Goal: Navigation & Orientation: Find specific page/section

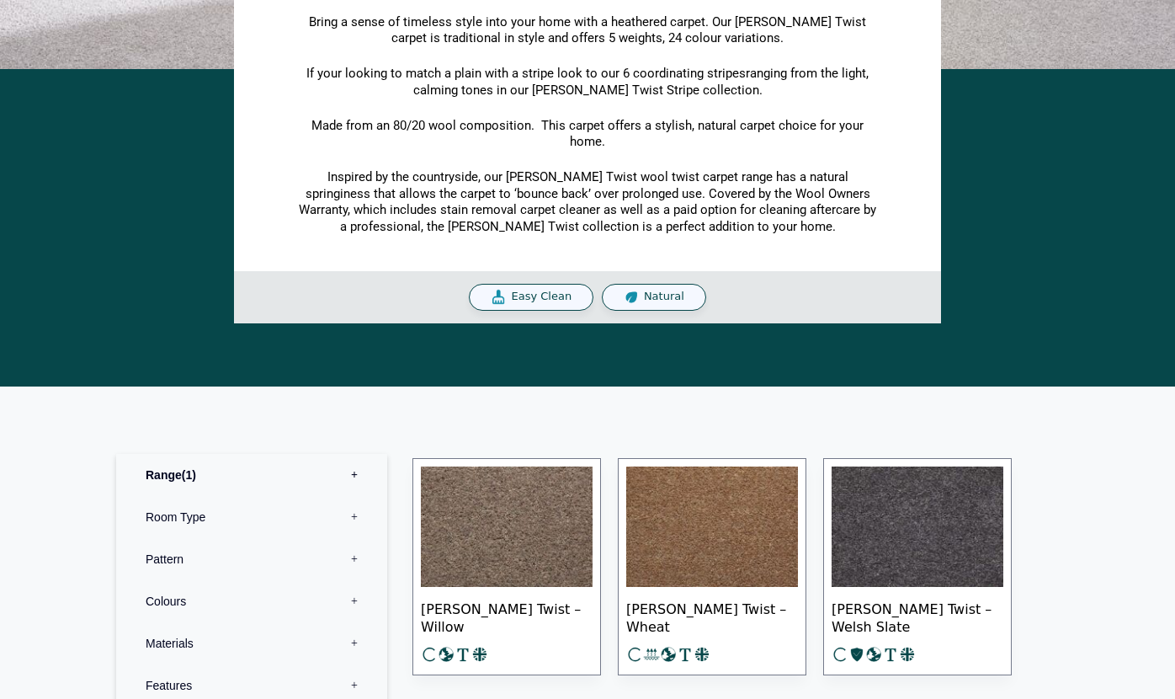
scroll to position [651, 0]
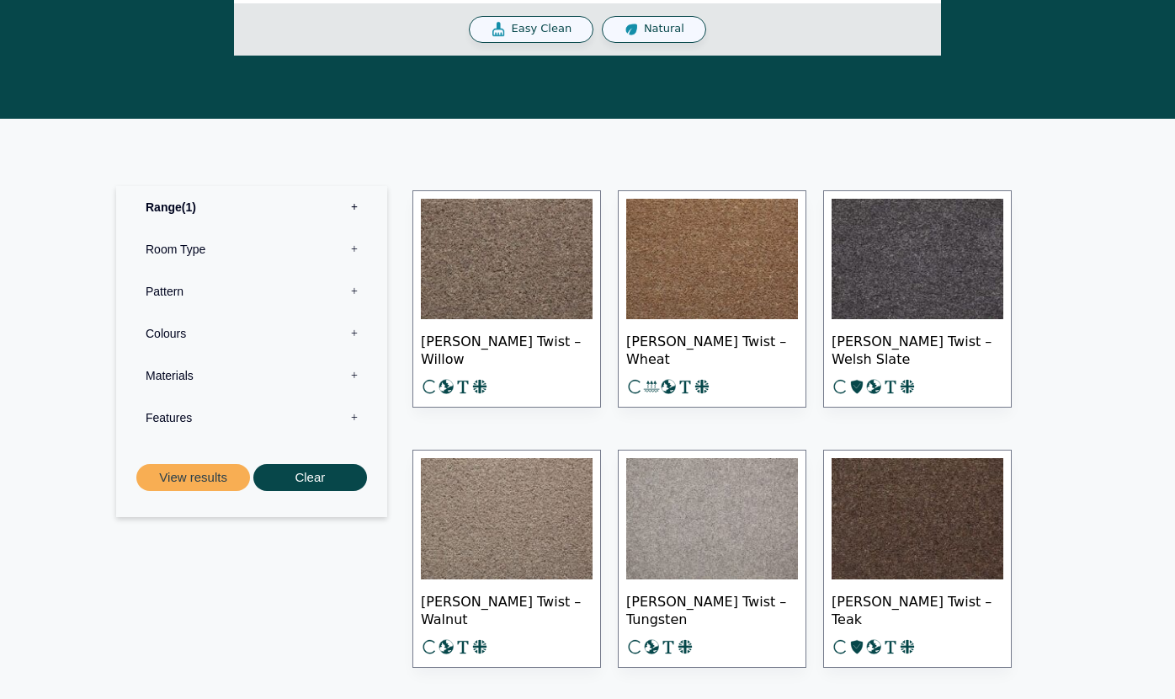
click at [656, 26] on span "Natural" at bounding box center [664, 29] width 40 height 14
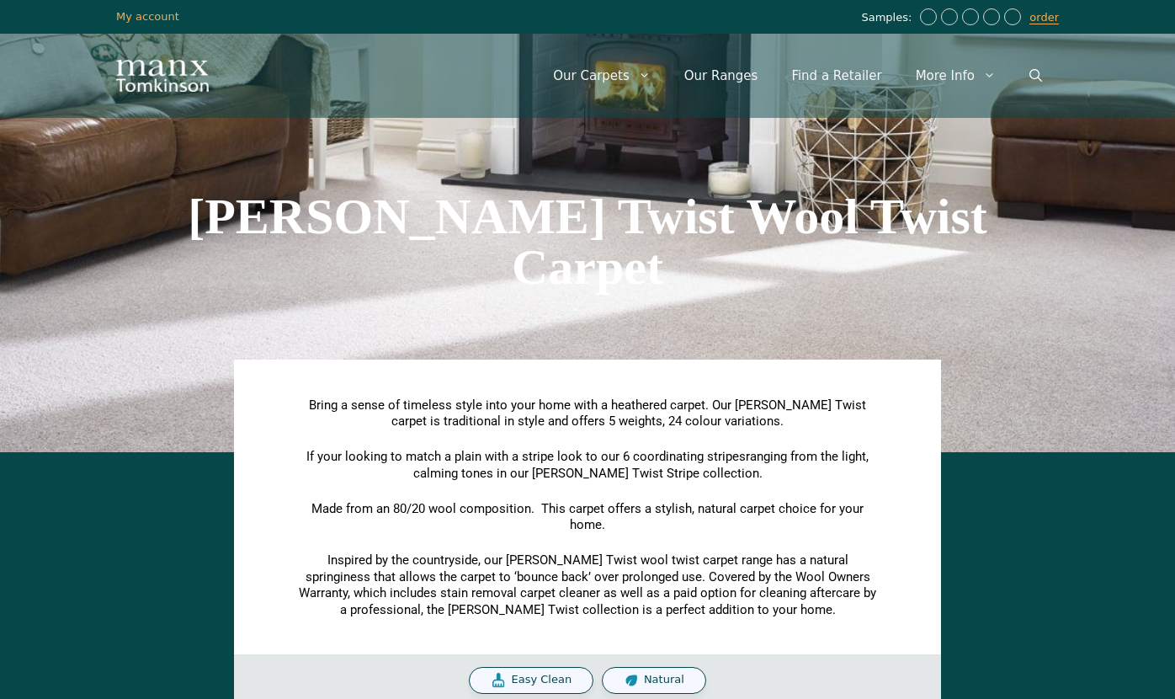
scroll to position [0, 0]
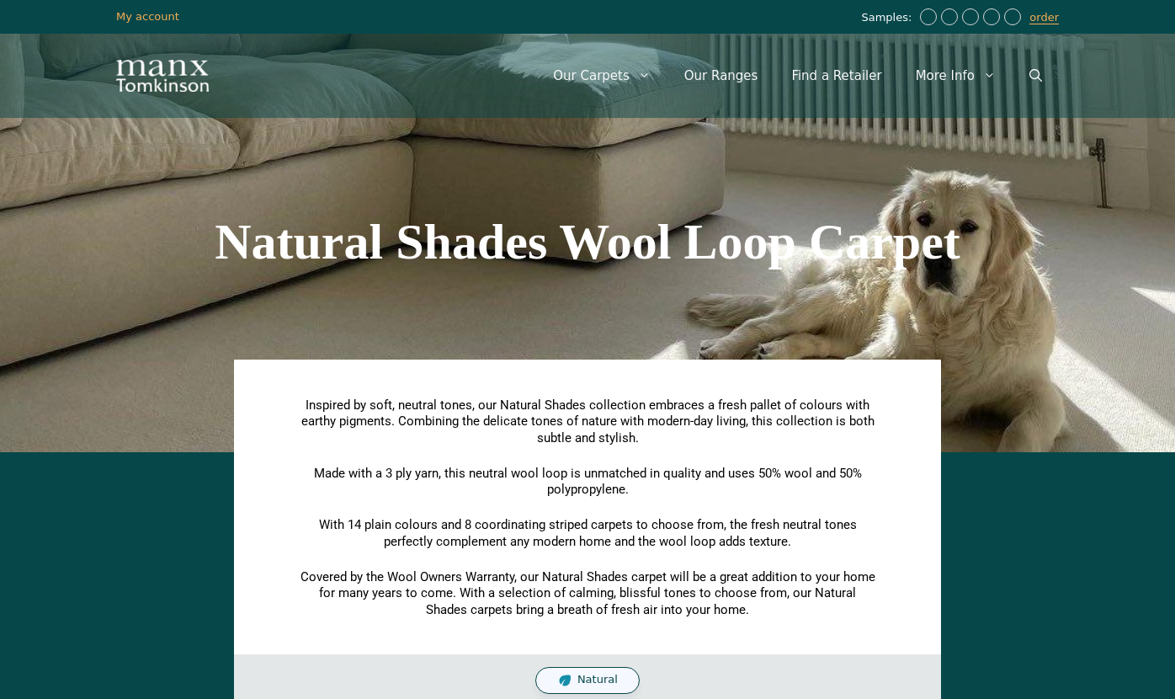
click at [597, 673] on span "Natural" at bounding box center [598, 680] width 40 height 14
click at [603, 684] on div "Natural" at bounding box center [587, 680] width 104 height 27
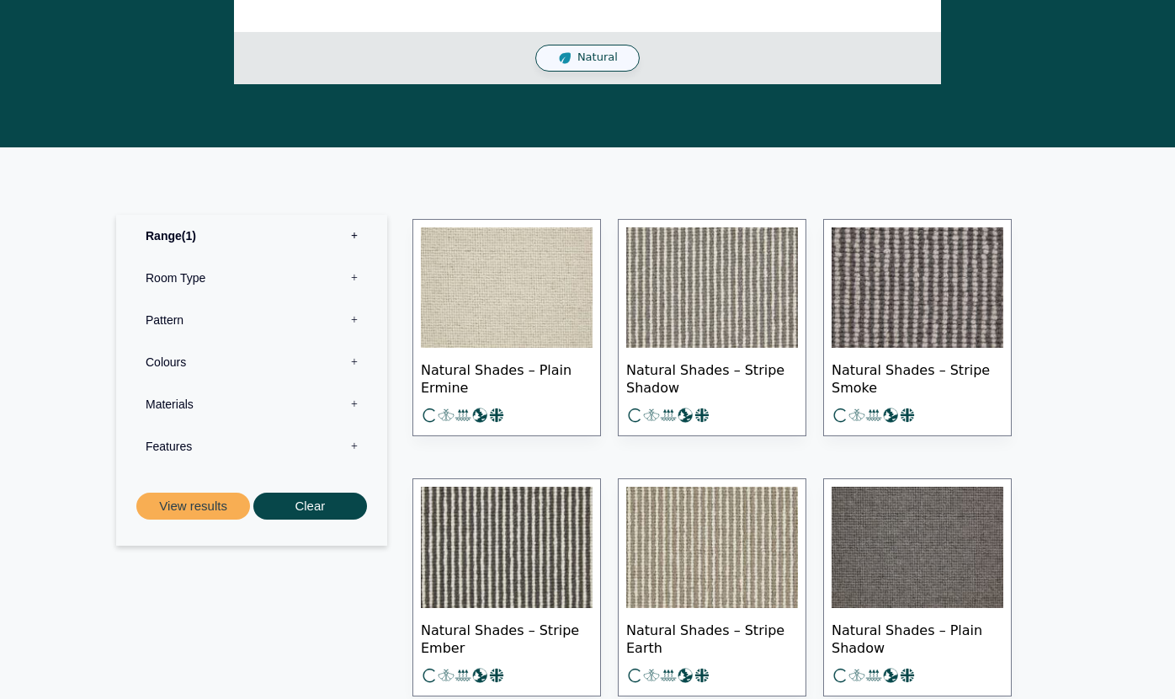
scroll to position [629, 0]
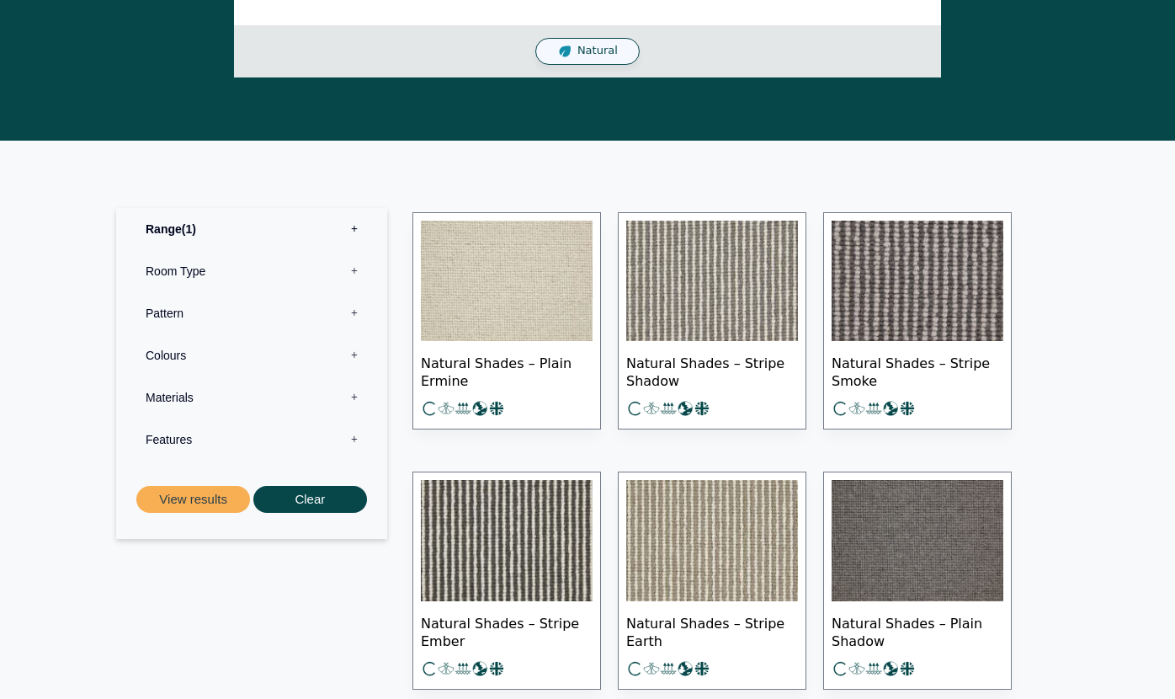
click at [487, 361] on span "Natural Shades – Plain Ermine" at bounding box center [507, 370] width 172 height 59
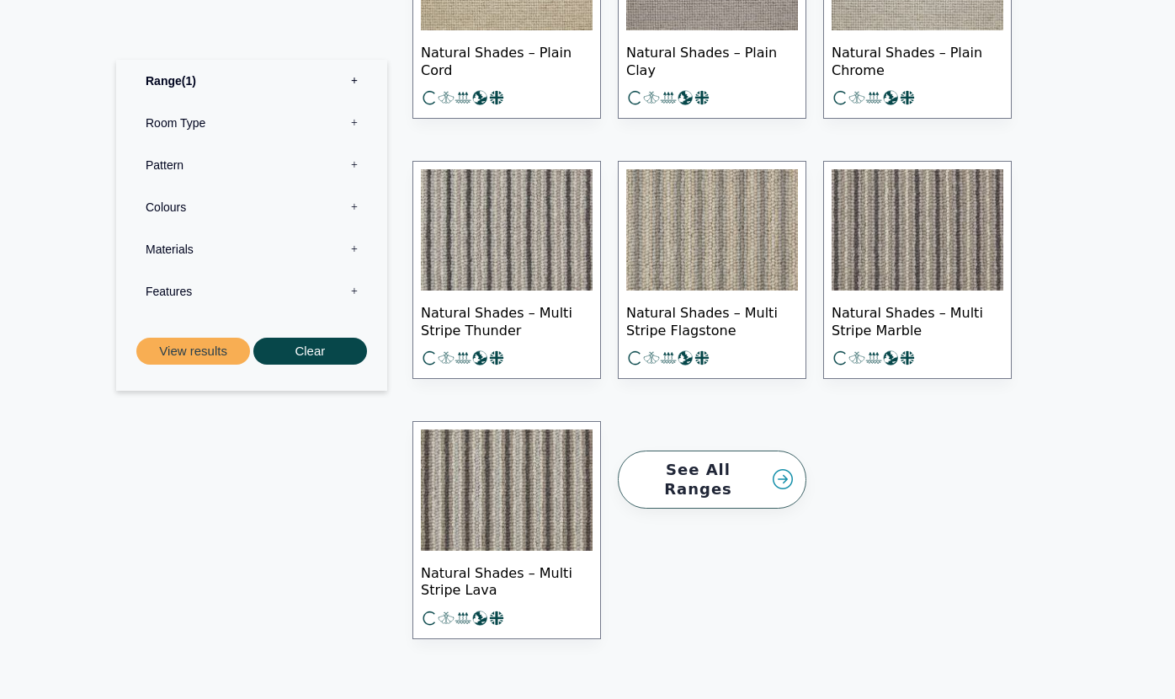
scroll to position [2307, 0]
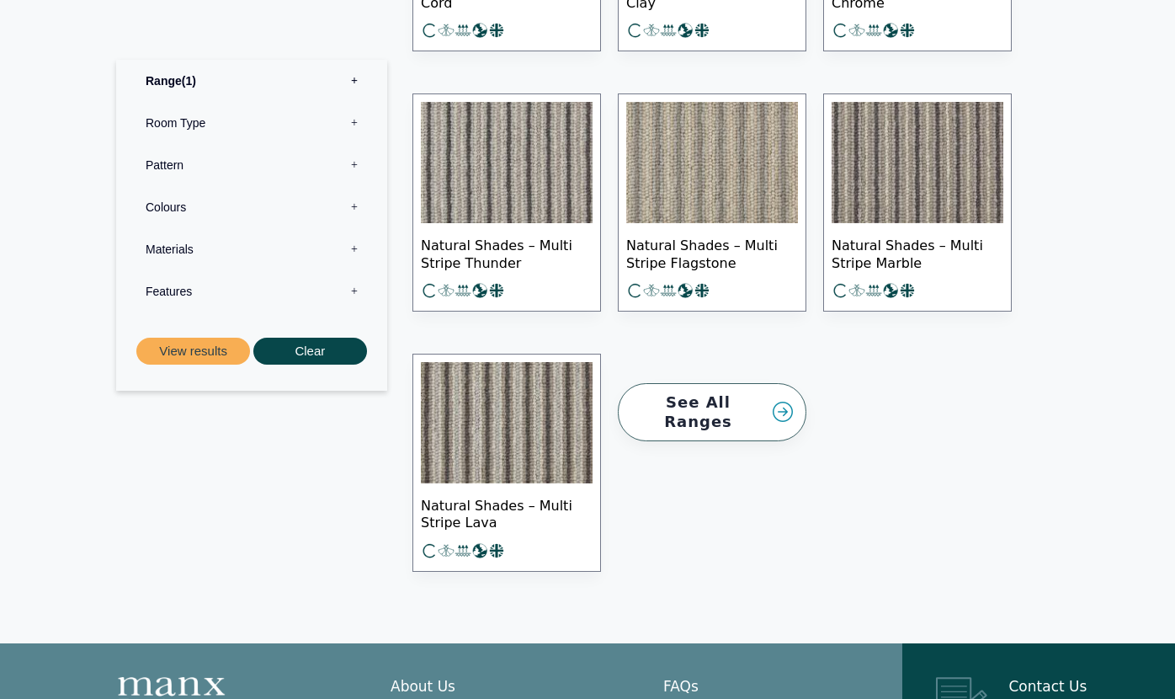
click at [685, 402] on link "See All Ranges" at bounding box center [712, 412] width 189 height 58
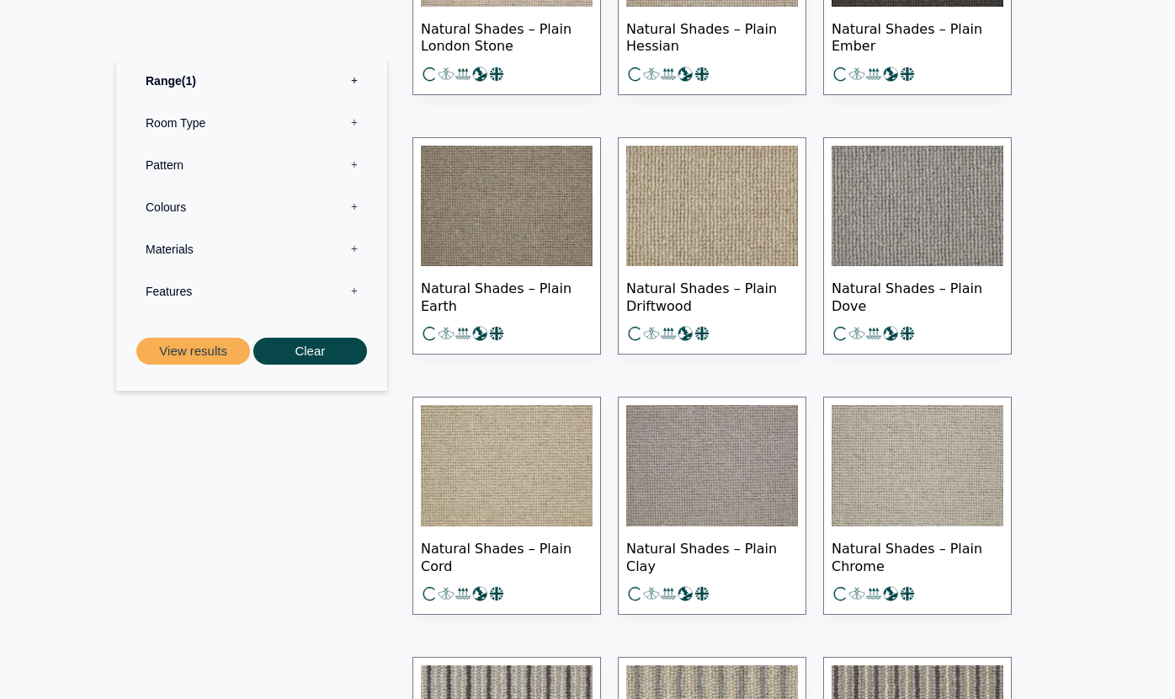
scroll to position [2272, 0]
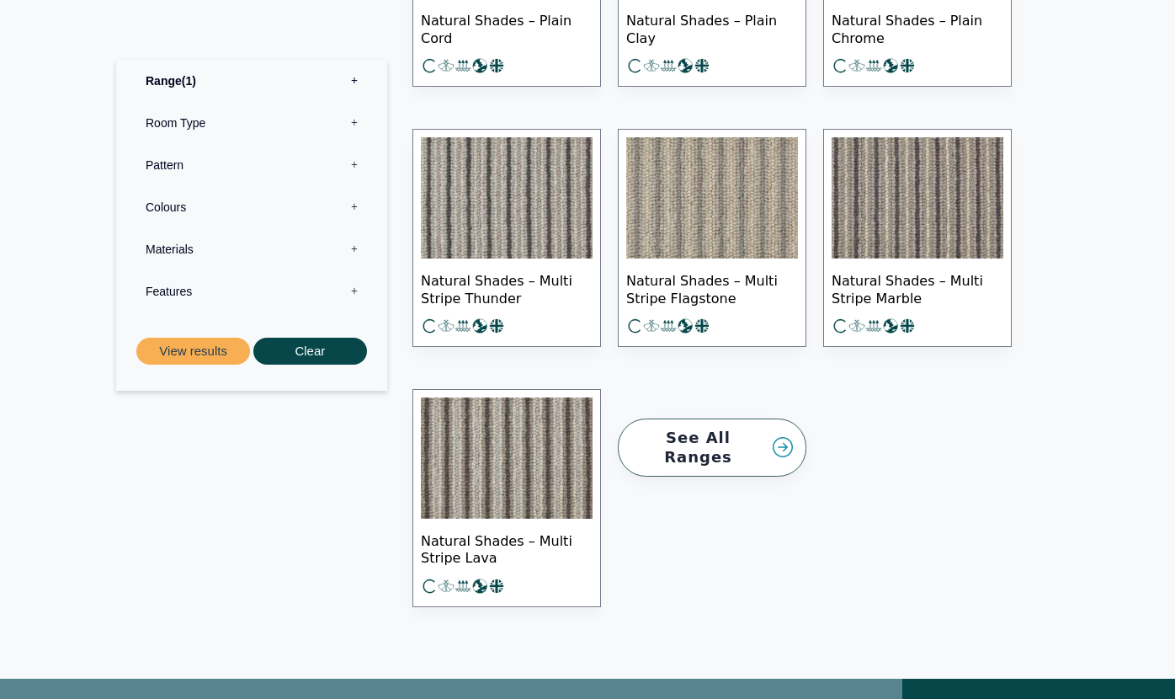
click at [678, 432] on link "See All Ranges" at bounding box center [712, 447] width 189 height 58
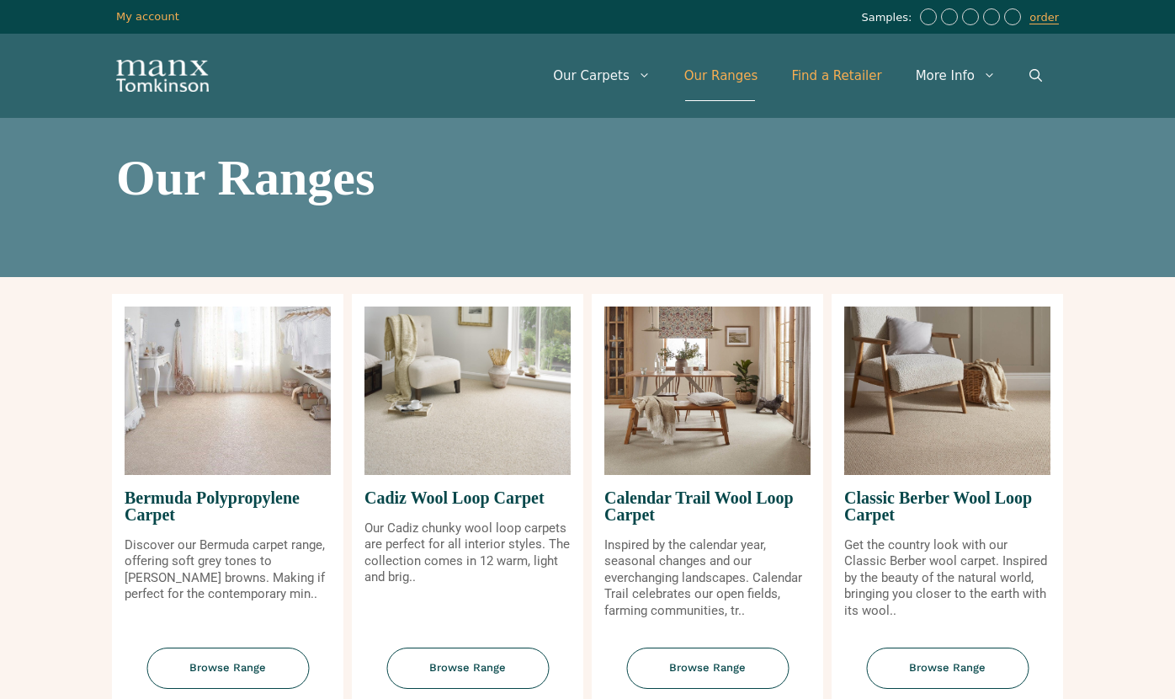
click at [846, 75] on link "Find a Retailer" at bounding box center [837, 76] width 124 height 51
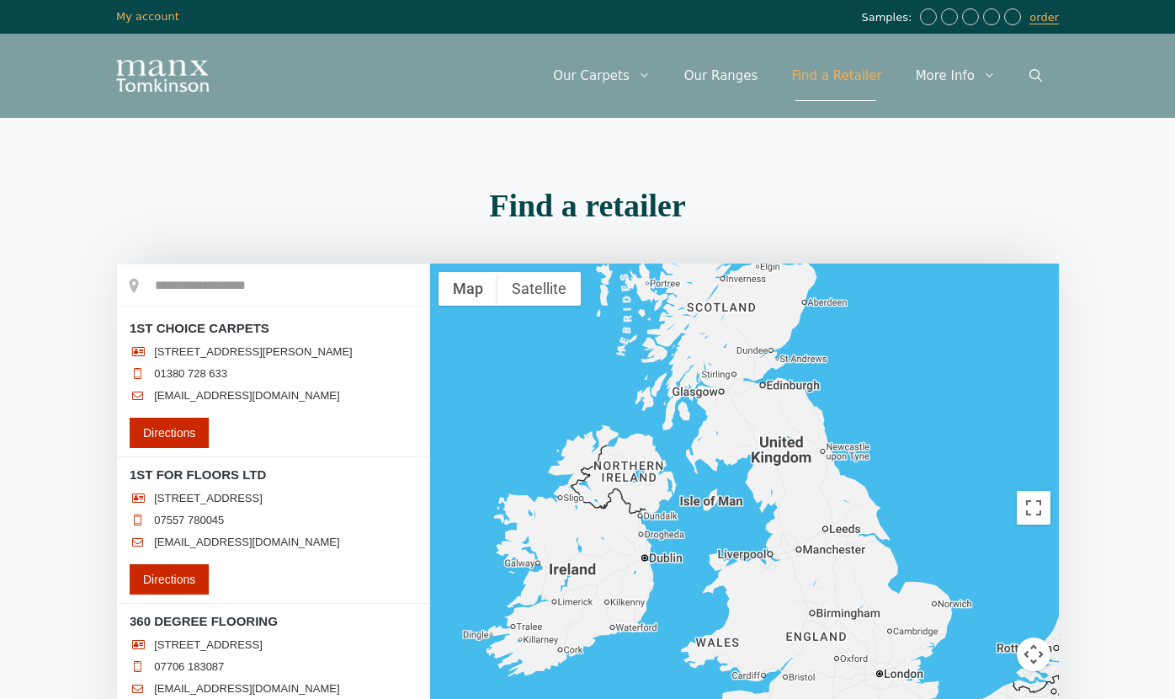
click at [200, 283] on input "text" at bounding box center [273, 285] width 312 height 42
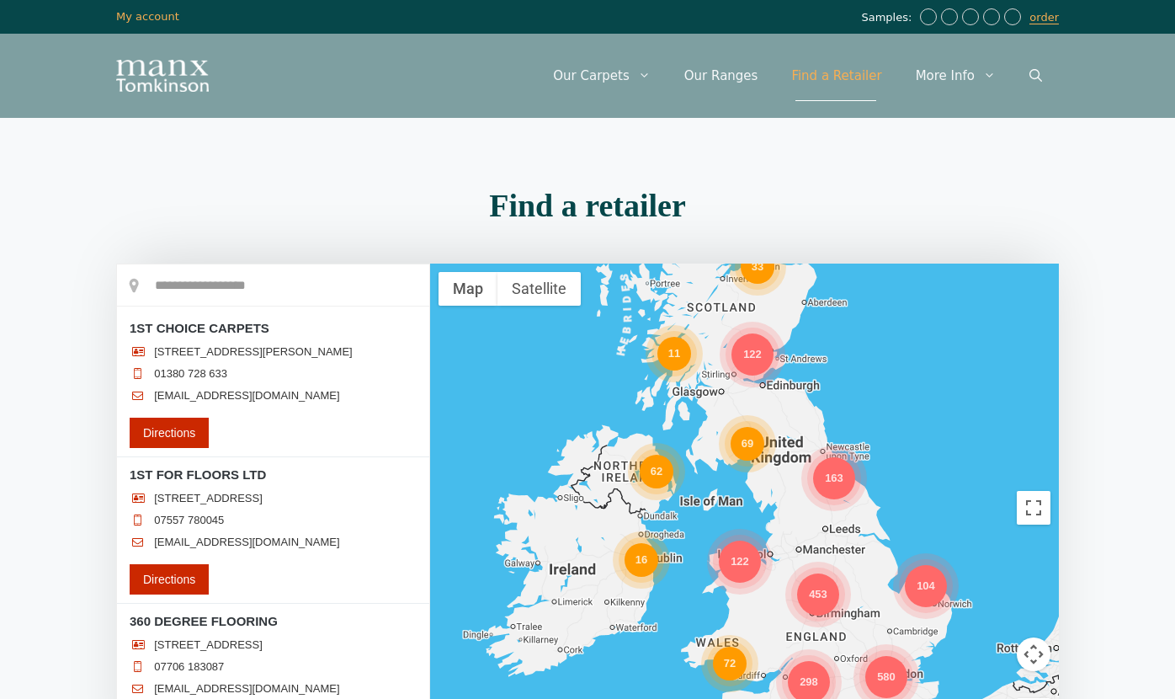
click at [281, 285] on input "text" at bounding box center [273, 285] width 312 height 42
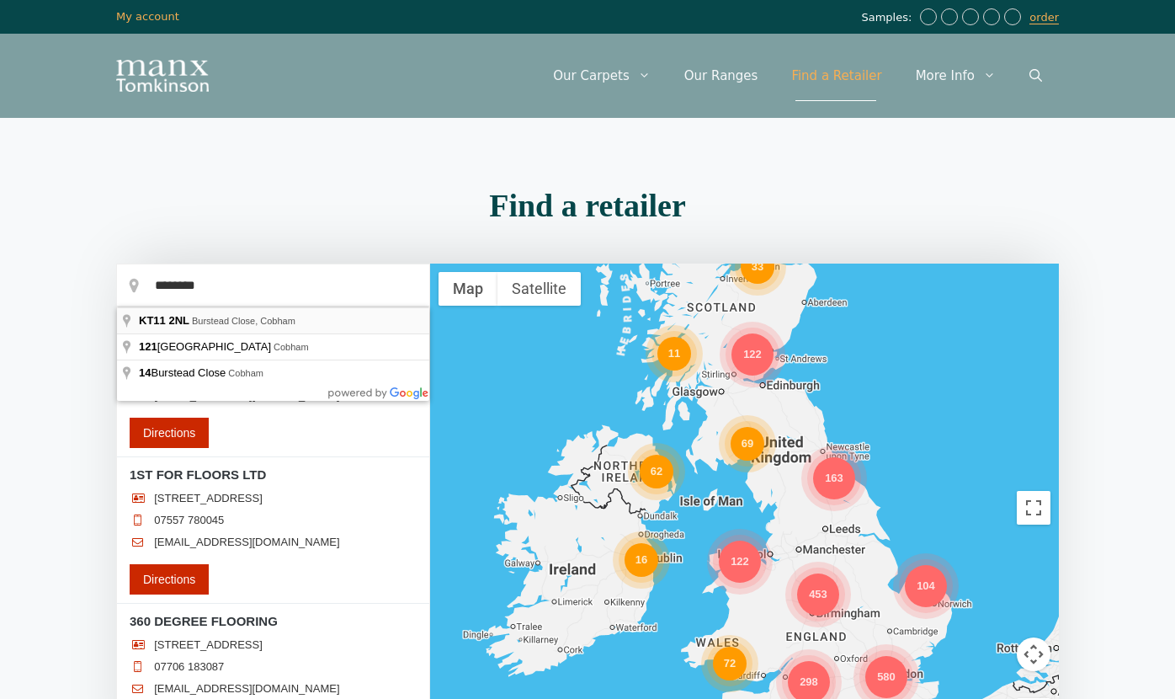
type input "**********"
drag, startPoint x: 317, startPoint y: 323, endPoint x: 386, endPoint y: 281, distance: 80.1
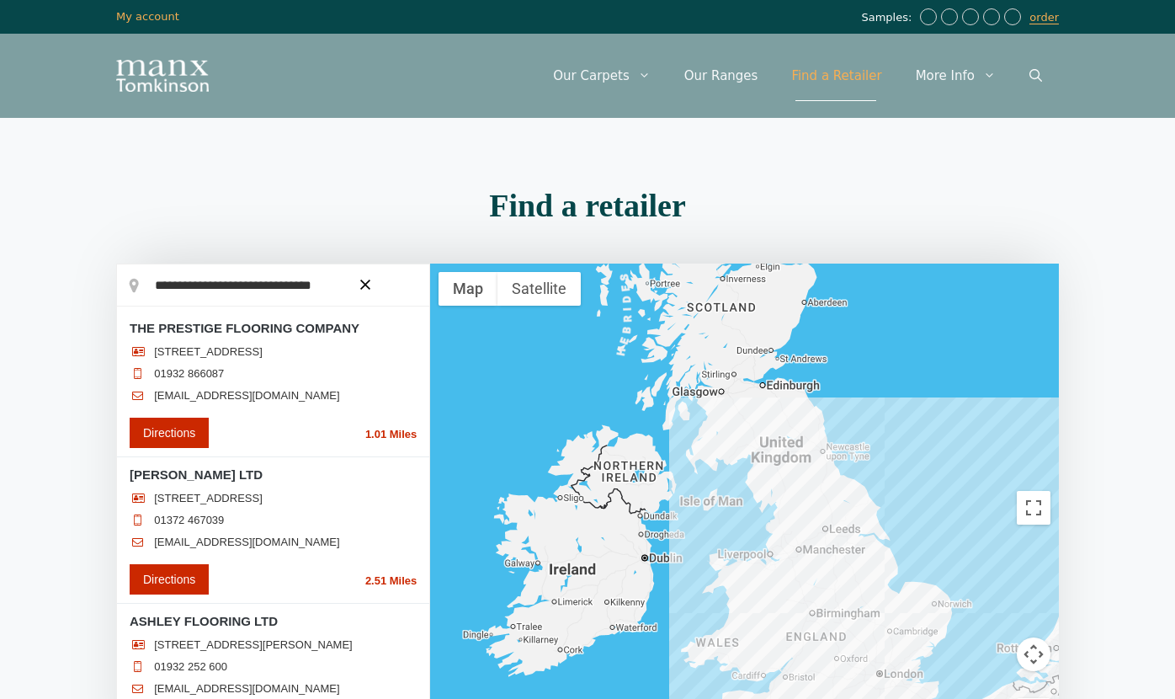
click at [0, 0] on div at bounding box center [0, 0] width 0 height 0
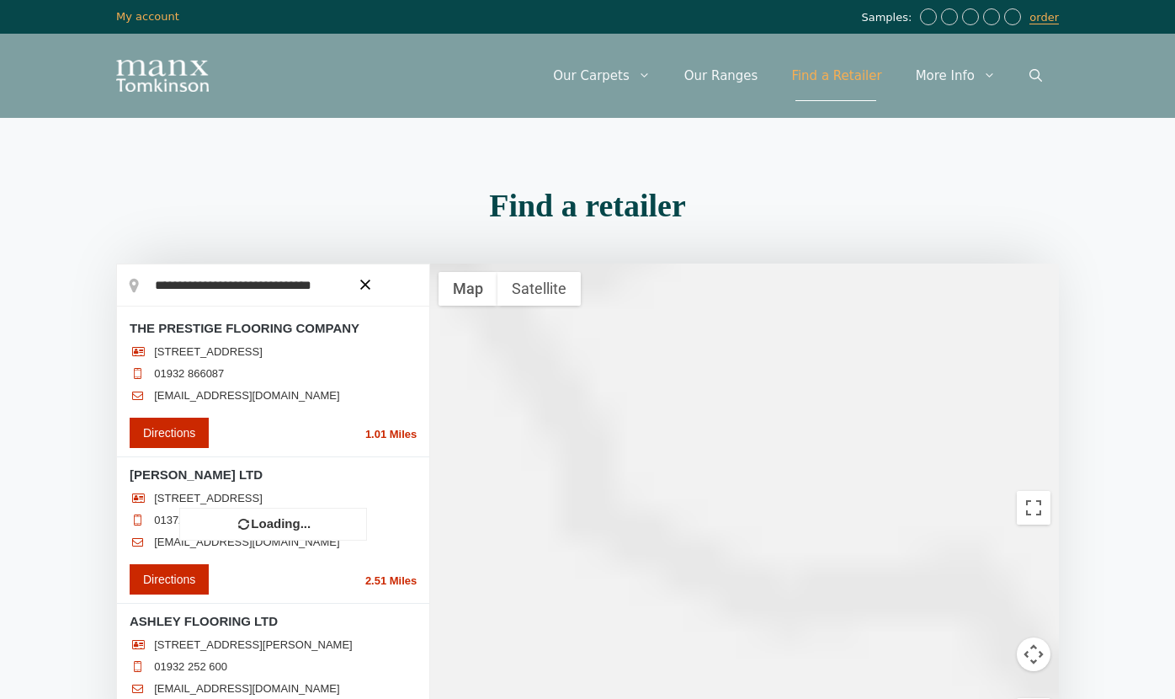
click at [360, 290] on button "button" at bounding box center [365, 284] width 27 height 38
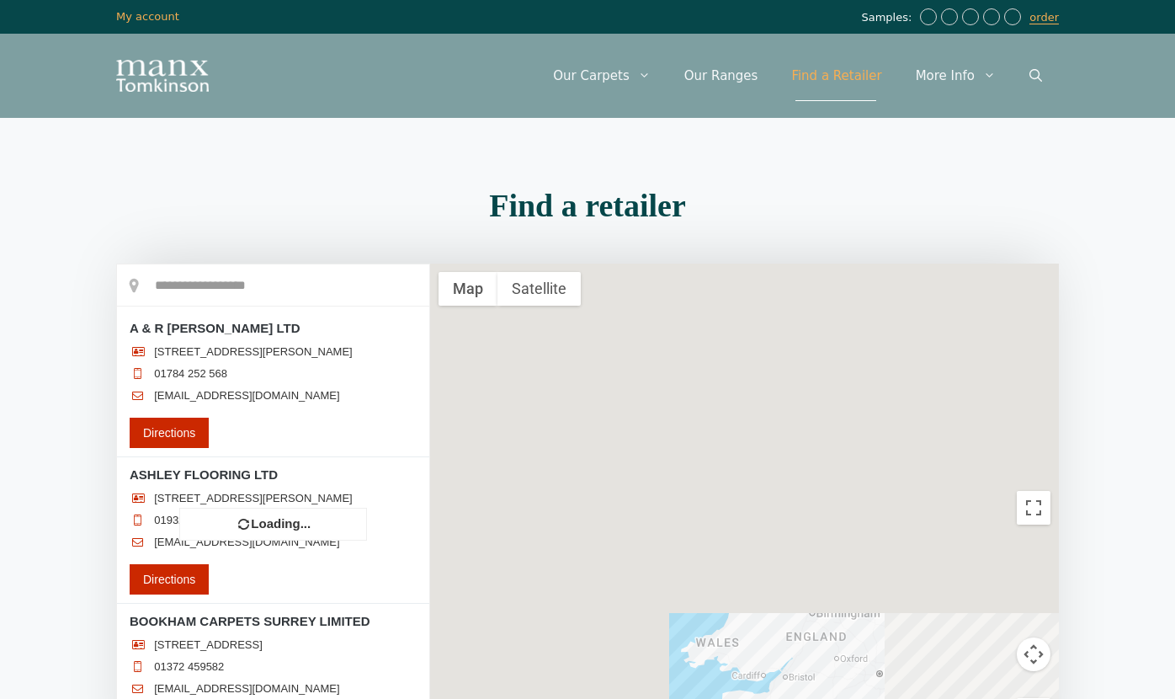
drag, startPoint x: 313, startPoint y: 282, endPoint x: 350, endPoint y: 283, distance: 37.1
click at [313, 282] on div at bounding box center [273, 507] width 312 height 487
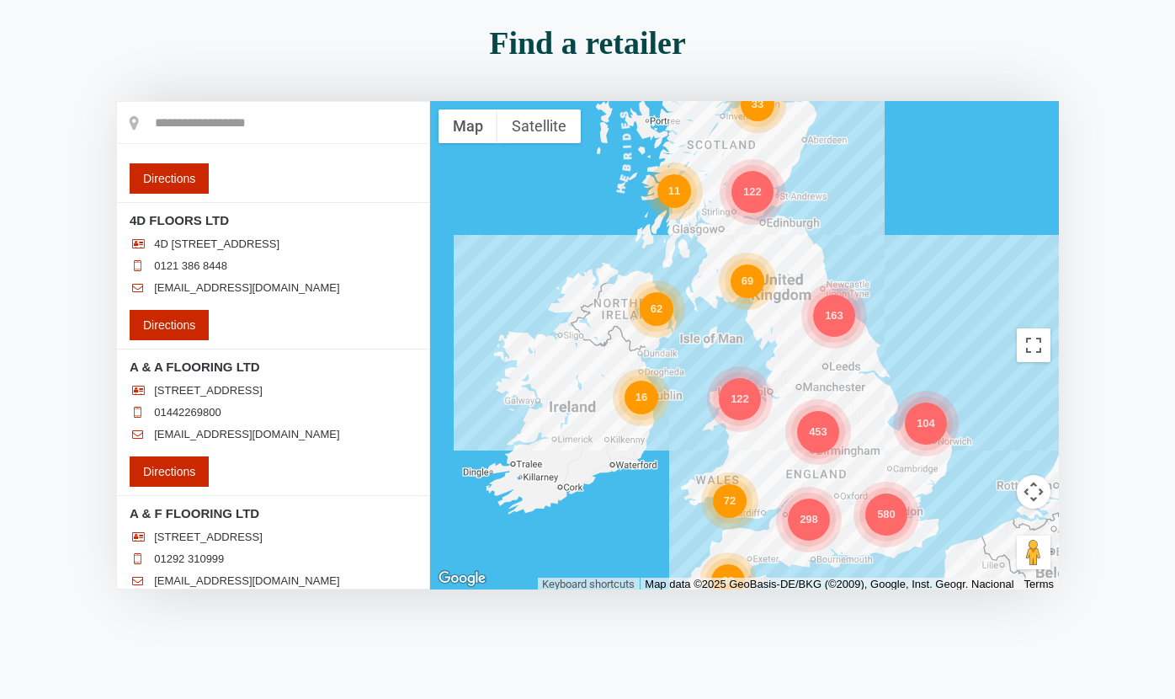
scroll to position [92, 0]
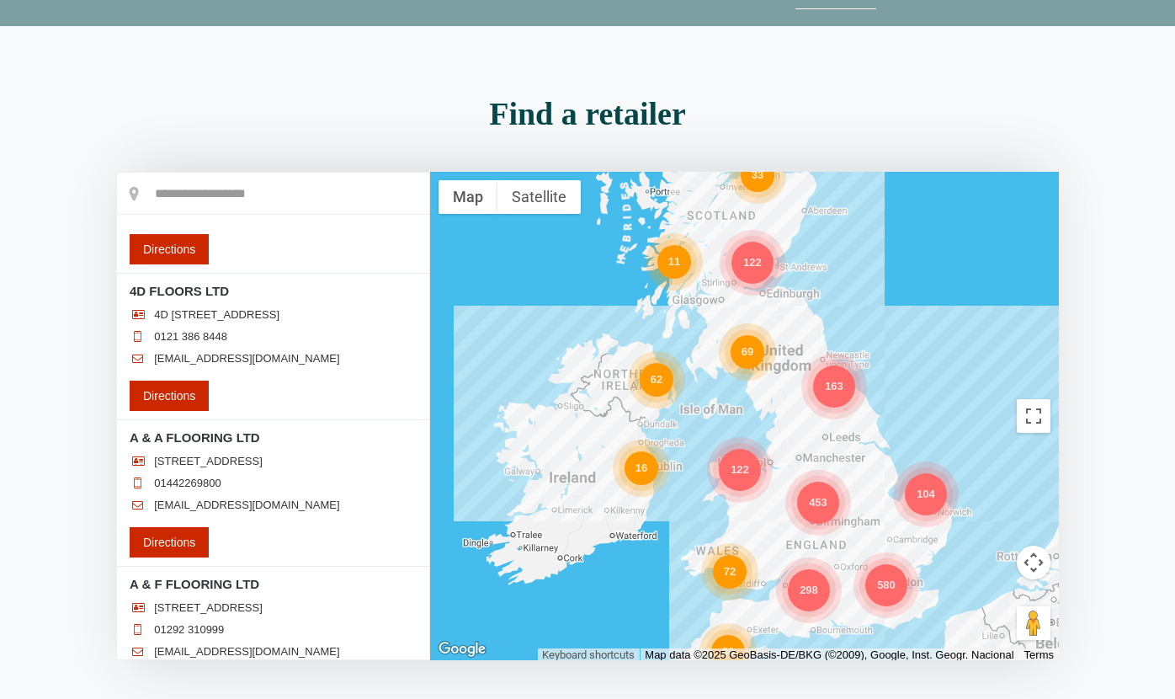
click at [211, 186] on input "text" at bounding box center [273, 194] width 312 height 42
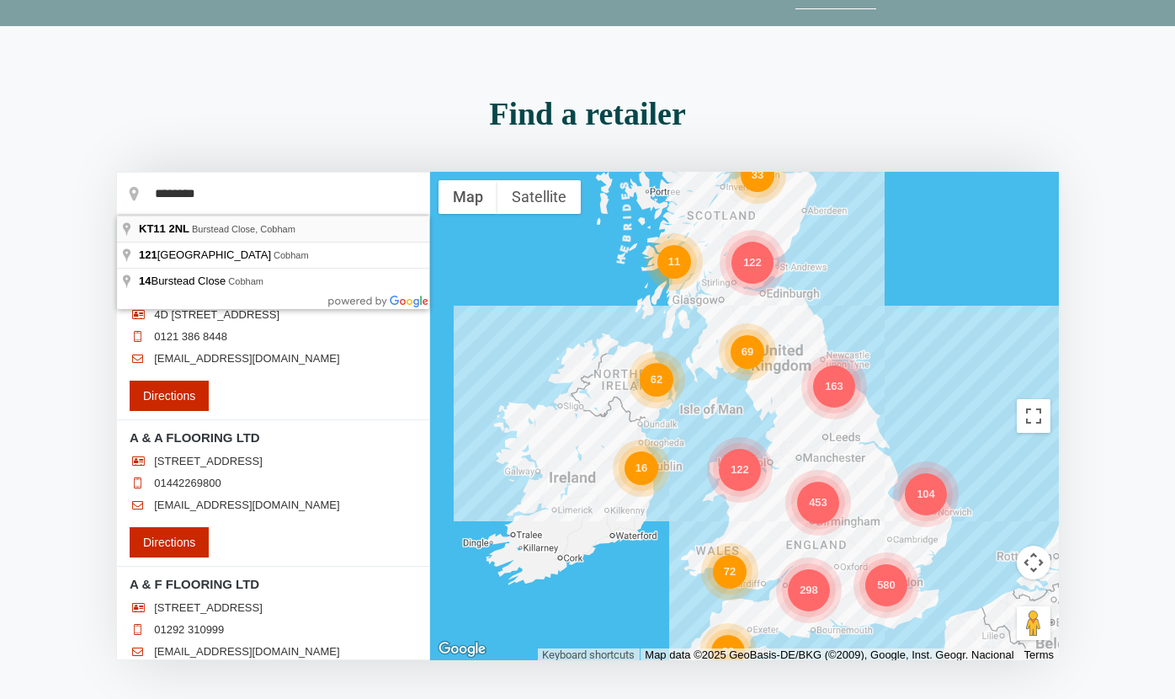
type input "**********"
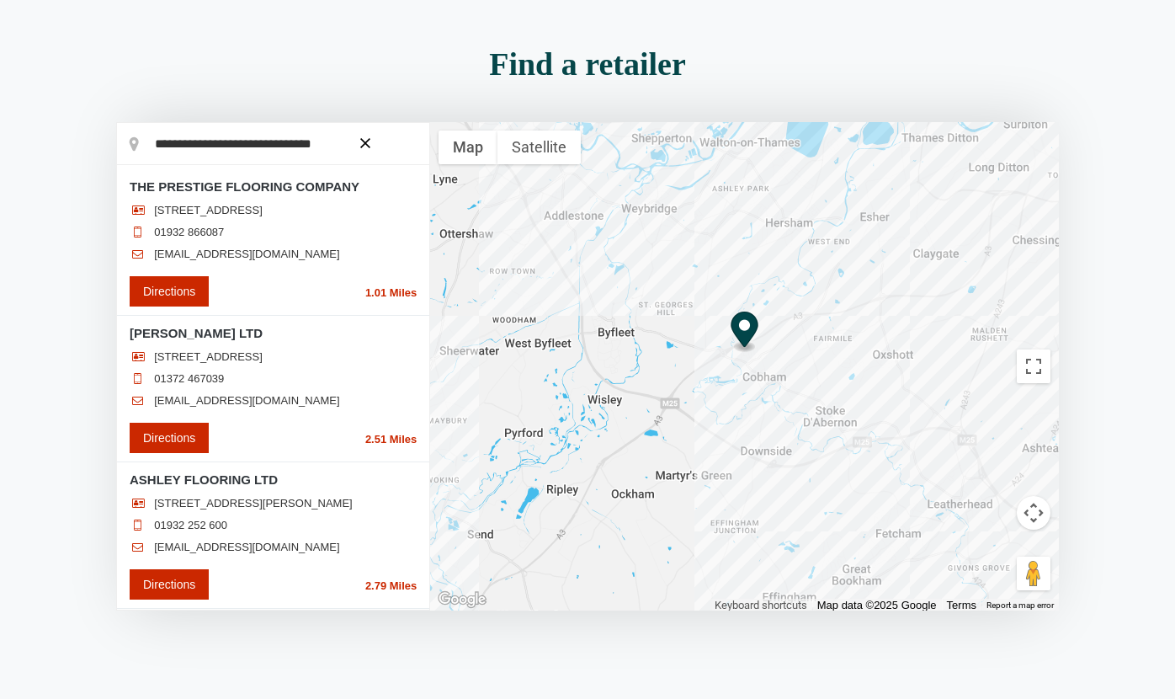
scroll to position [143, 0]
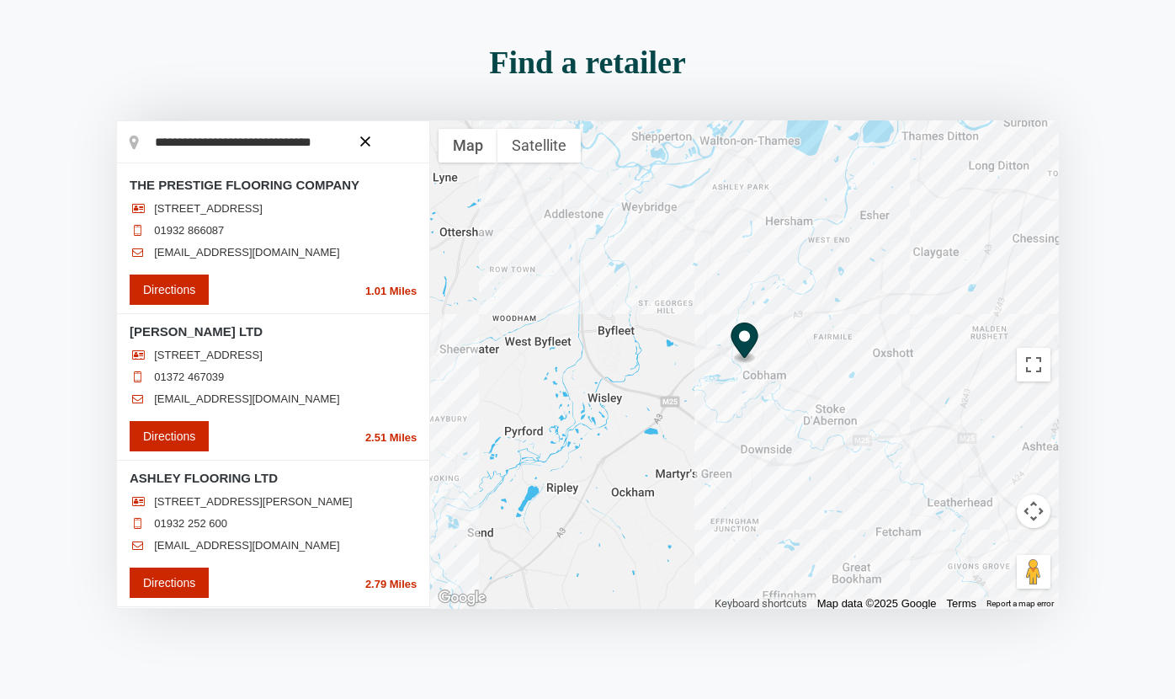
drag, startPoint x: 426, startPoint y: 270, endPoint x: 426, endPoint y: 281, distance: 10.9
click at [426, 280] on li "THE PRESTIGE FLOORING COMPANY PADDOCKS VIEW WORDS END, COBHAM, KT11 1AG 01932 8…" at bounding box center [273, 241] width 312 height 146
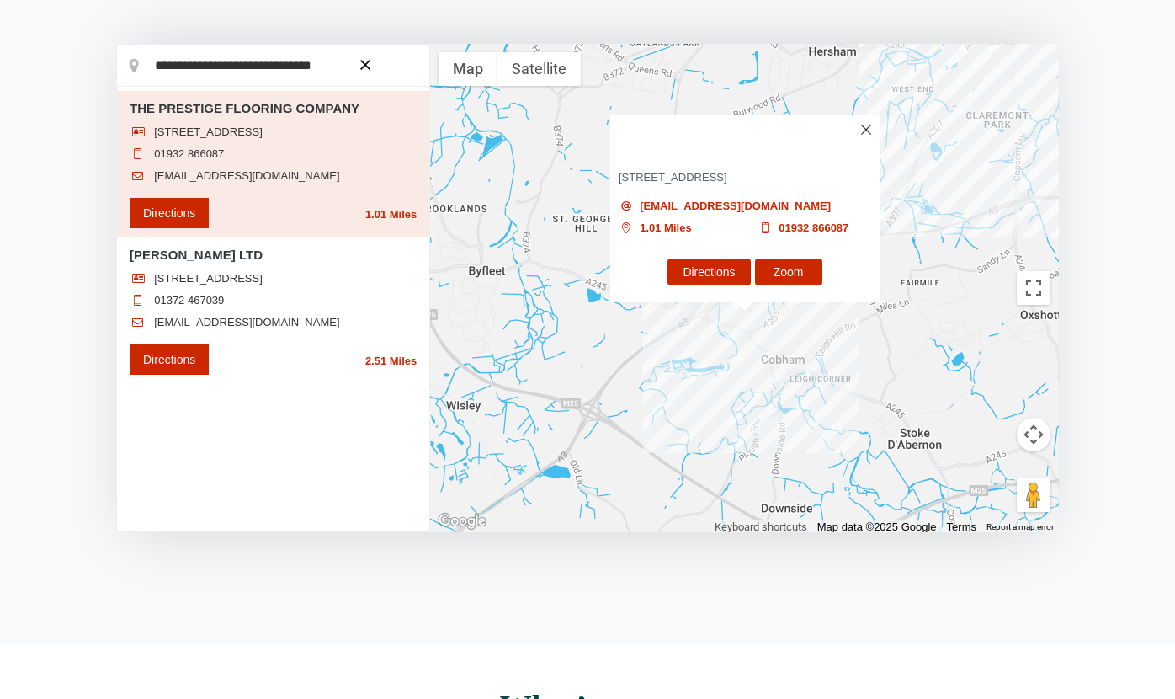
scroll to position [236, 0]
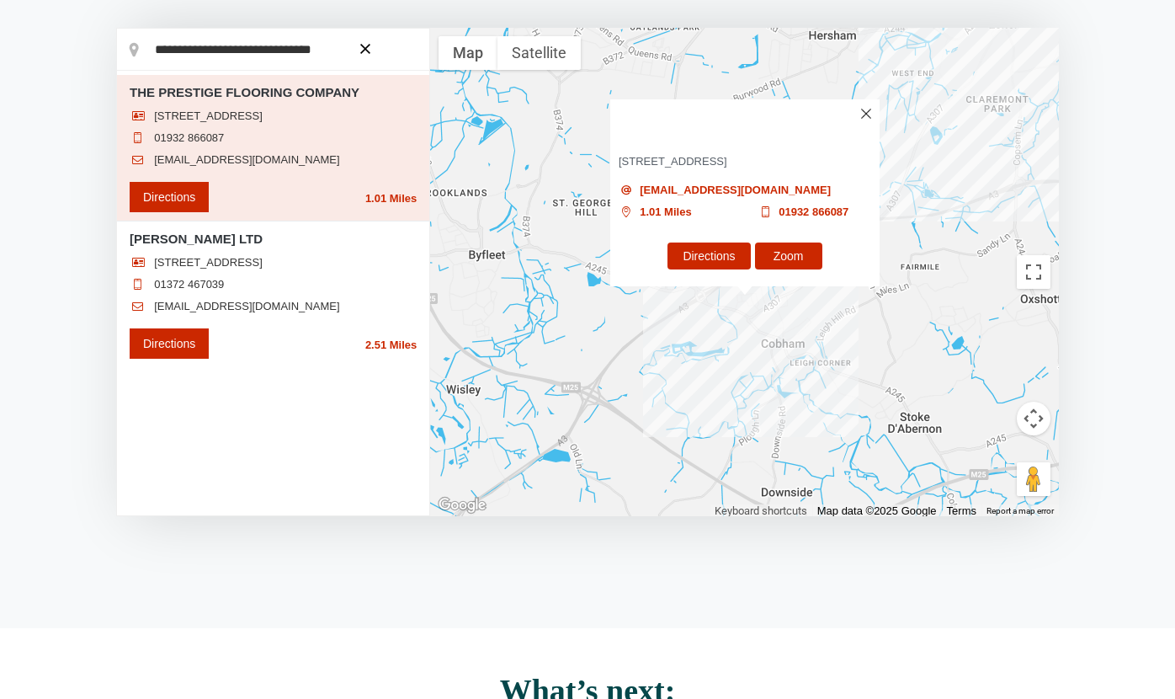
click at [865, 109] on img at bounding box center [866, 114] width 10 height 10
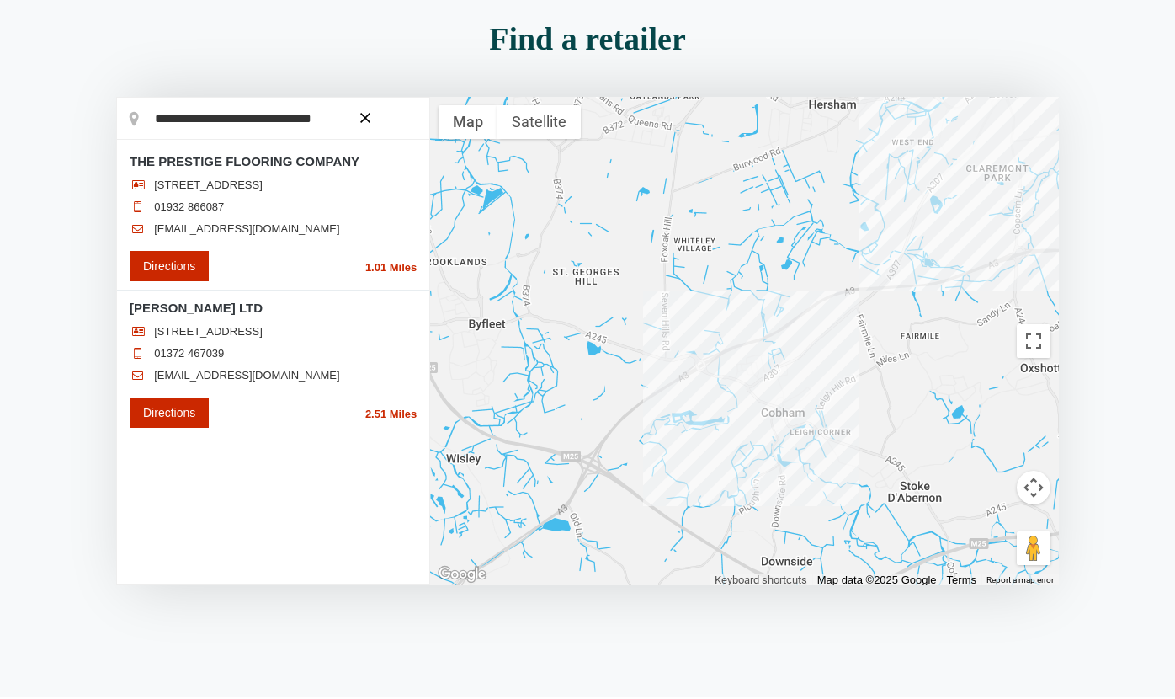
scroll to position [189, 0]
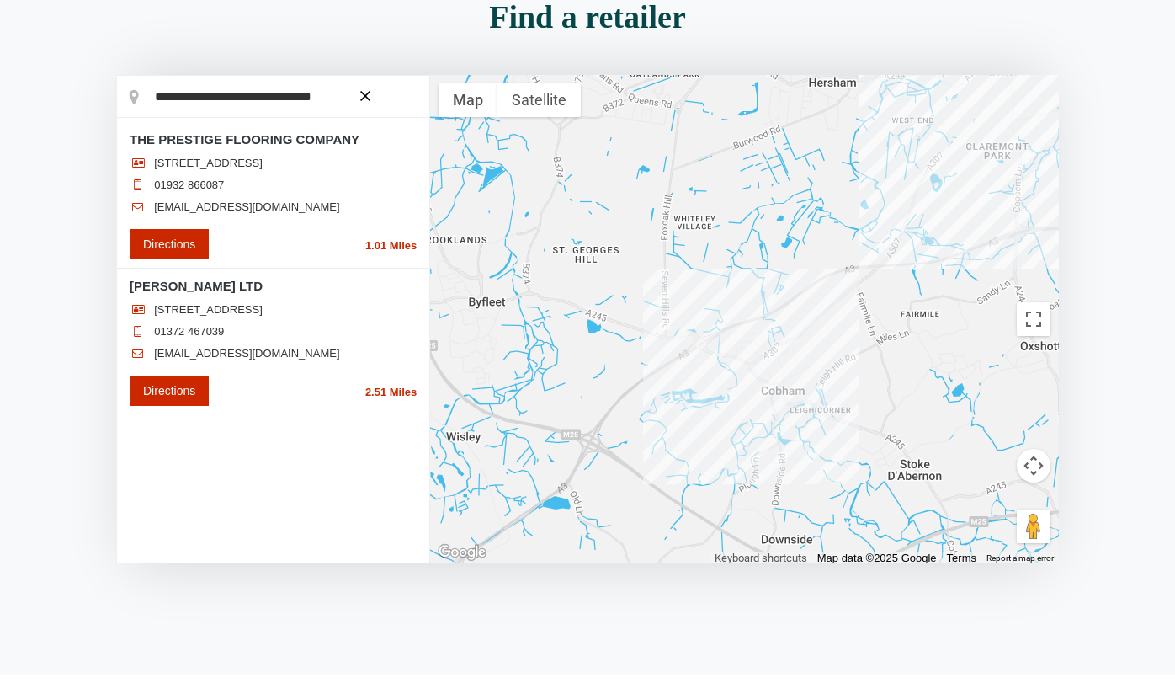
click at [748, 346] on div at bounding box center [744, 319] width 629 height 488
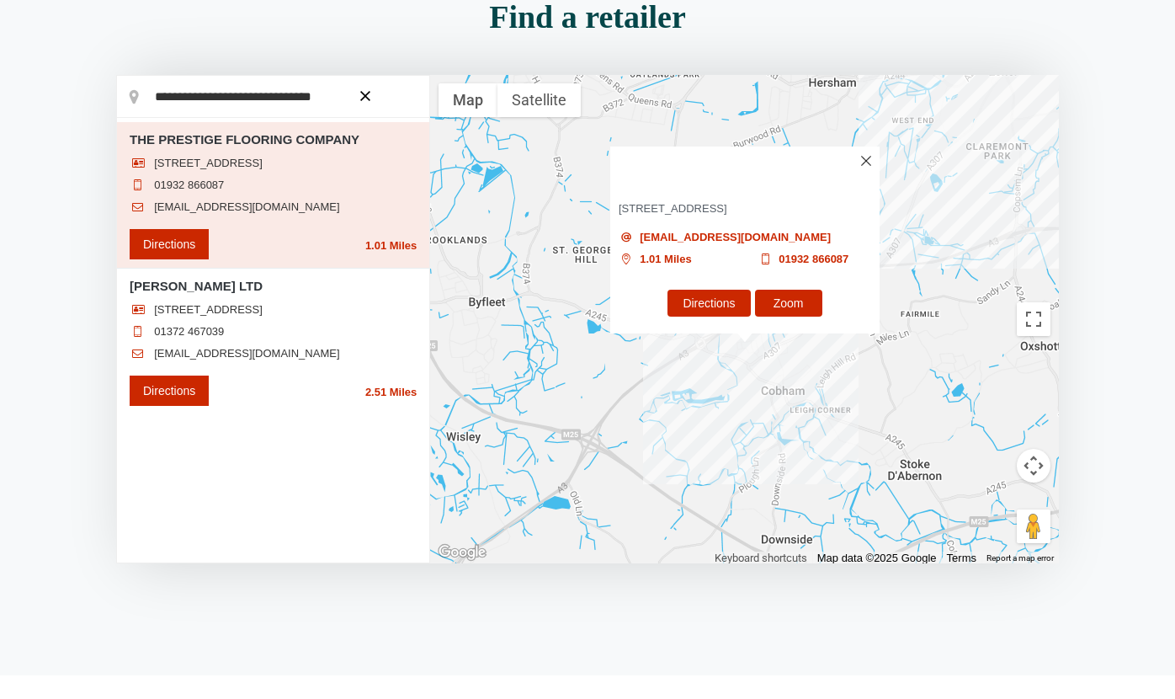
click at [865, 156] on img at bounding box center [866, 161] width 10 height 10
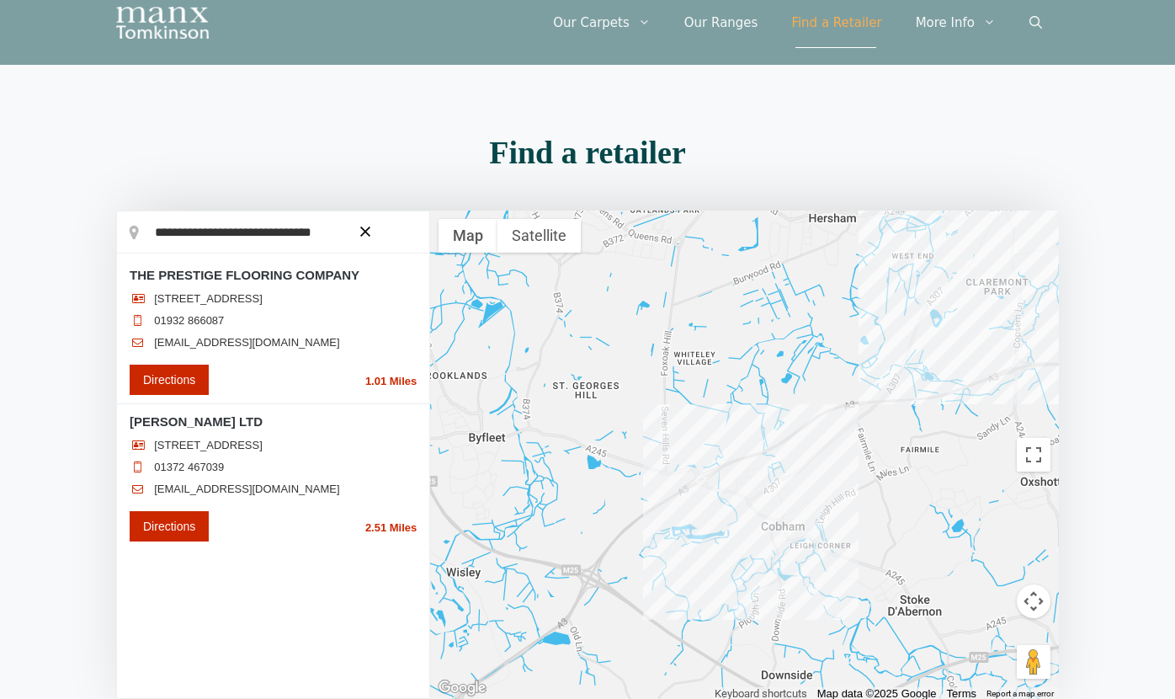
scroll to position [85, 0]
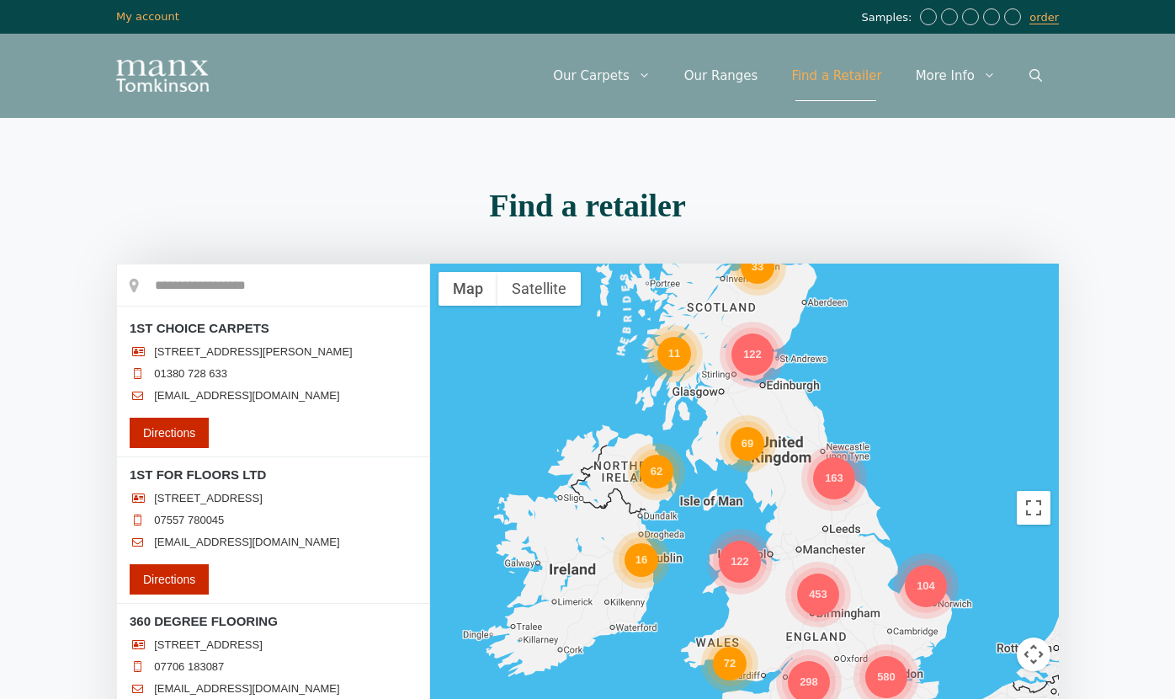
scroll to position [194, 0]
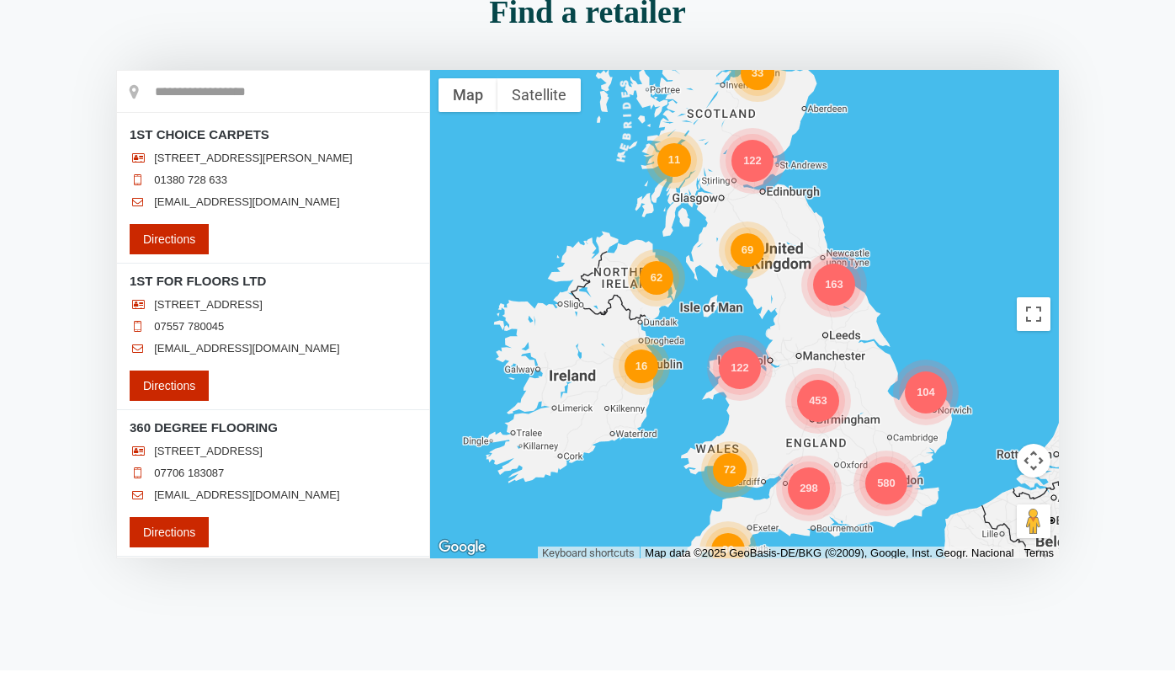
click at [248, 85] on input "text" at bounding box center [273, 92] width 312 height 42
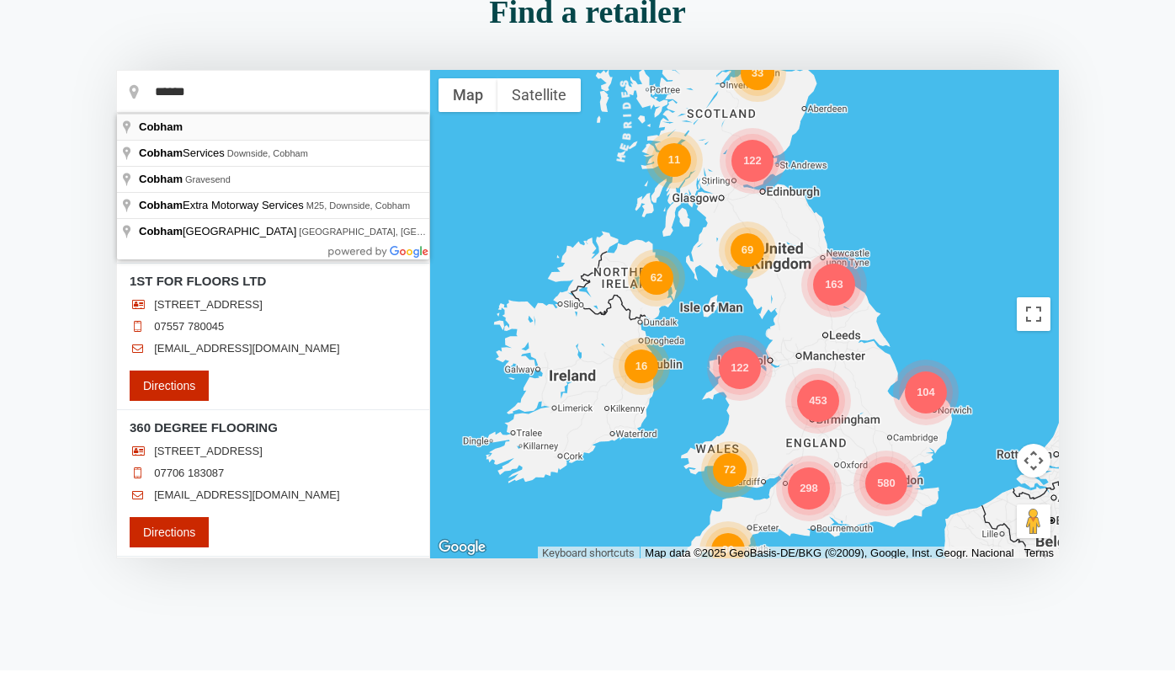
type input "******"
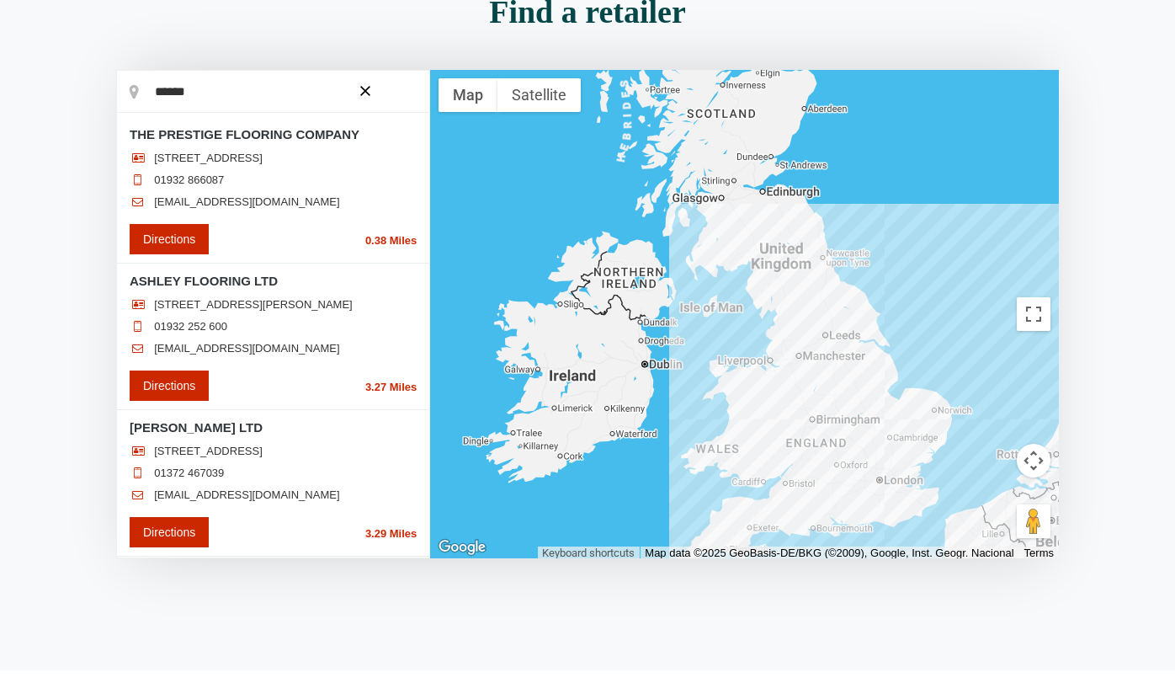
click at [210, 91] on div "Loading... ******" at bounding box center [273, 314] width 314 height 488
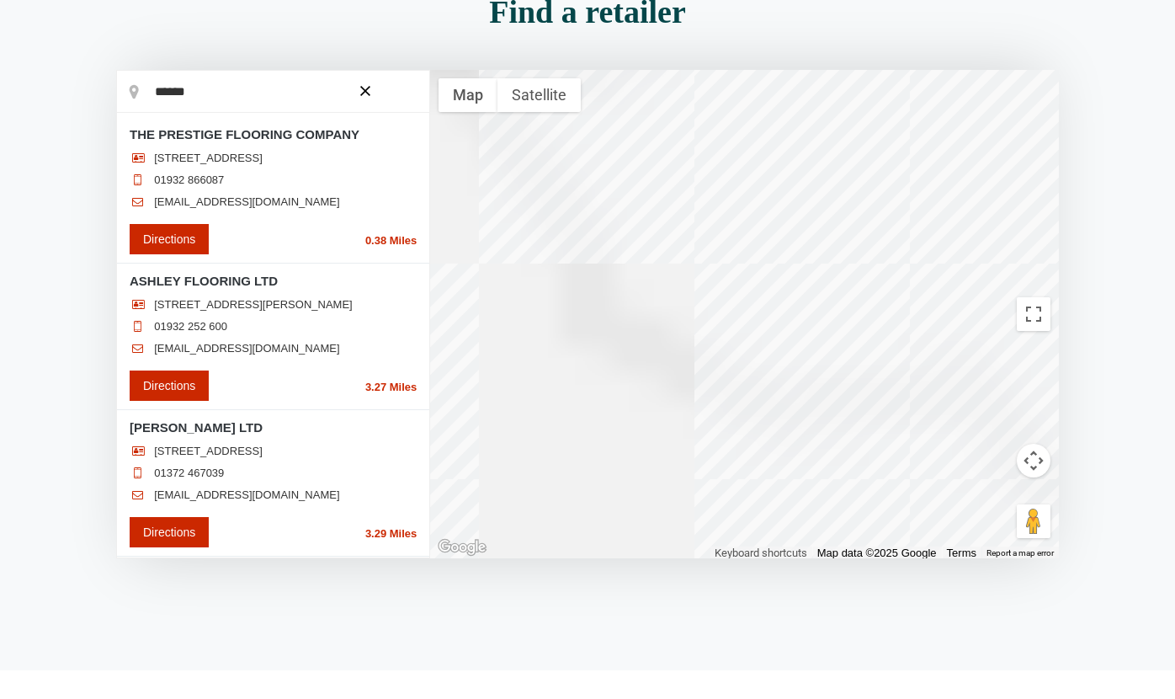
drag, startPoint x: 241, startPoint y: 84, endPoint x: 221, endPoint y: 89, distance: 20.8
click at [242, 84] on input "******" at bounding box center [273, 92] width 312 height 42
click at [163, 89] on input "******" at bounding box center [273, 92] width 312 height 42
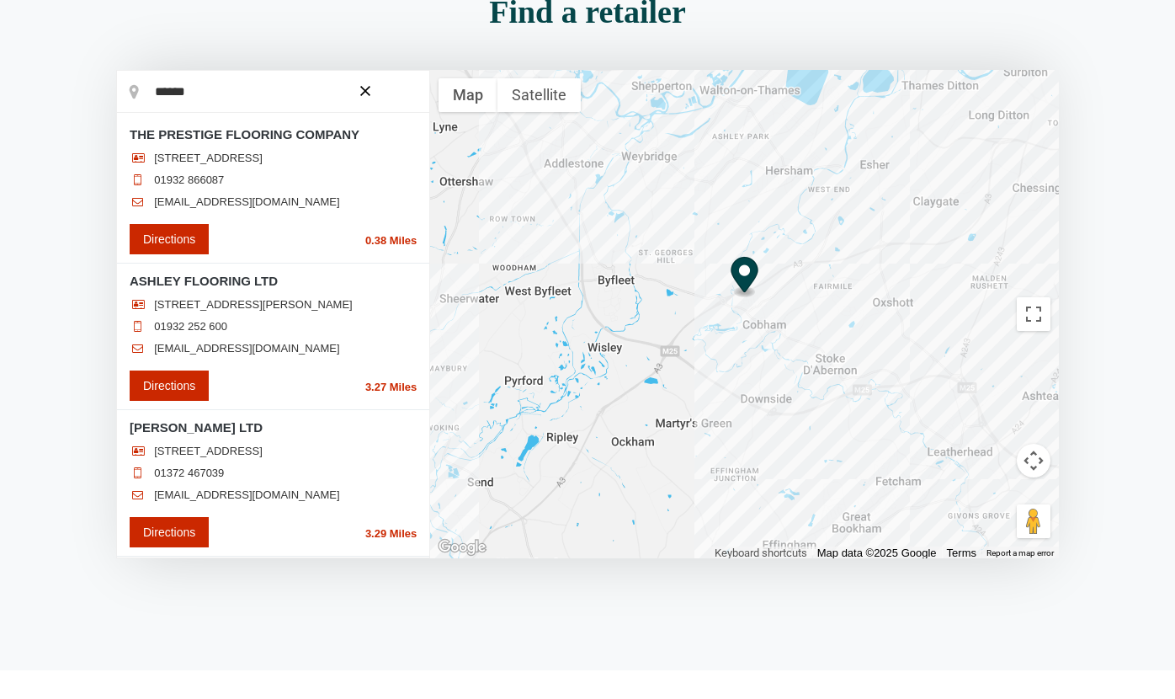
drag, startPoint x: 422, startPoint y: 218, endPoint x: 419, endPoint y: 242, distance: 23.7
click at [419, 242] on li "THE PRESTIGE FLOORING COMPANY [STREET_ADDRESS] 01932 866087 [EMAIL_ADDRESS][DOM…" at bounding box center [273, 190] width 312 height 146
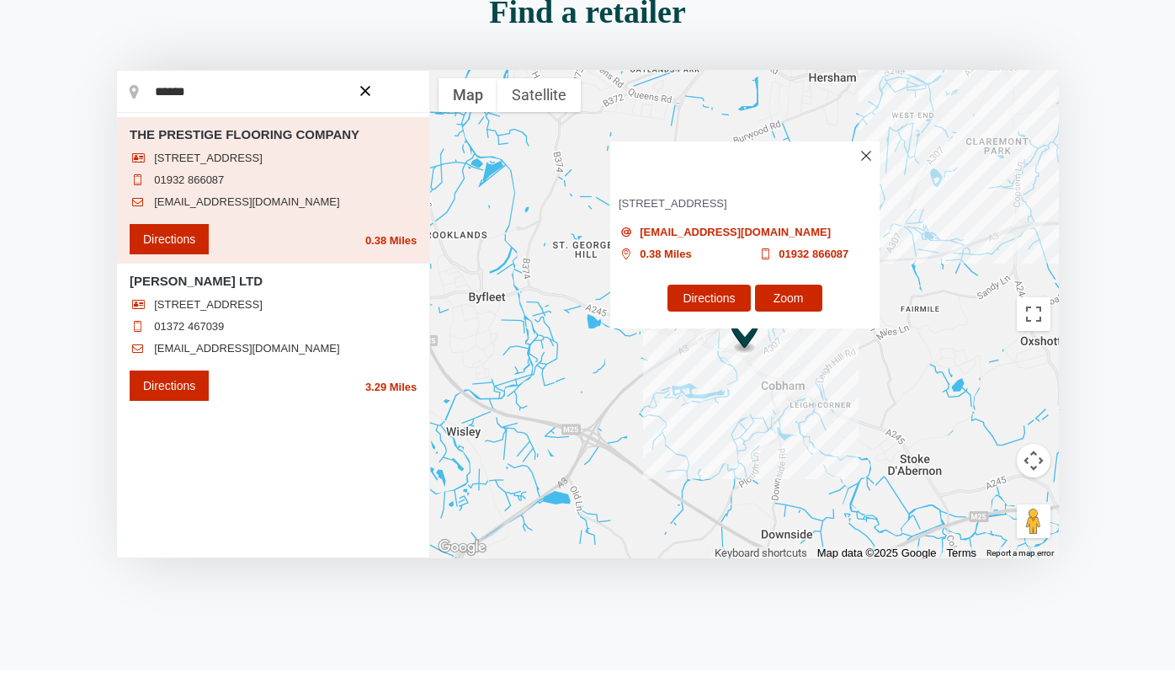
drag, startPoint x: 428, startPoint y: 238, endPoint x: 428, endPoint y: 253, distance: 15.2
click at [428, 253] on div "Loading... ******" at bounding box center [273, 314] width 314 height 488
click at [862, 151] on img at bounding box center [866, 156] width 10 height 10
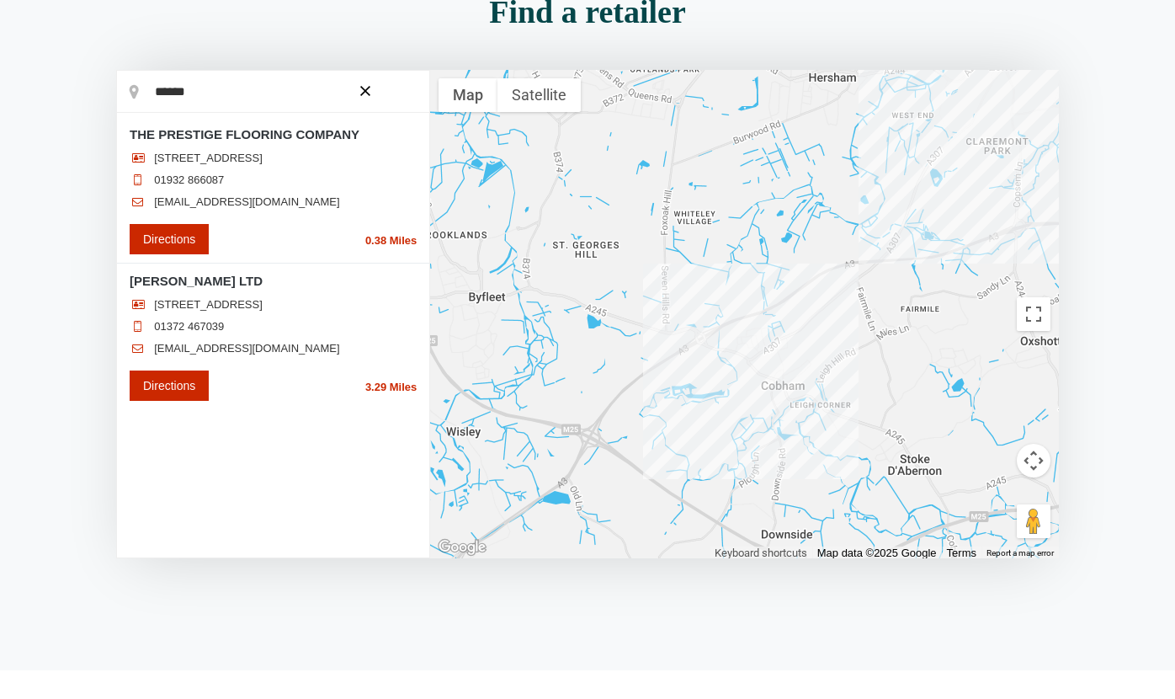
click at [363, 93] on icon "button" at bounding box center [365, 91] width 10 height 10
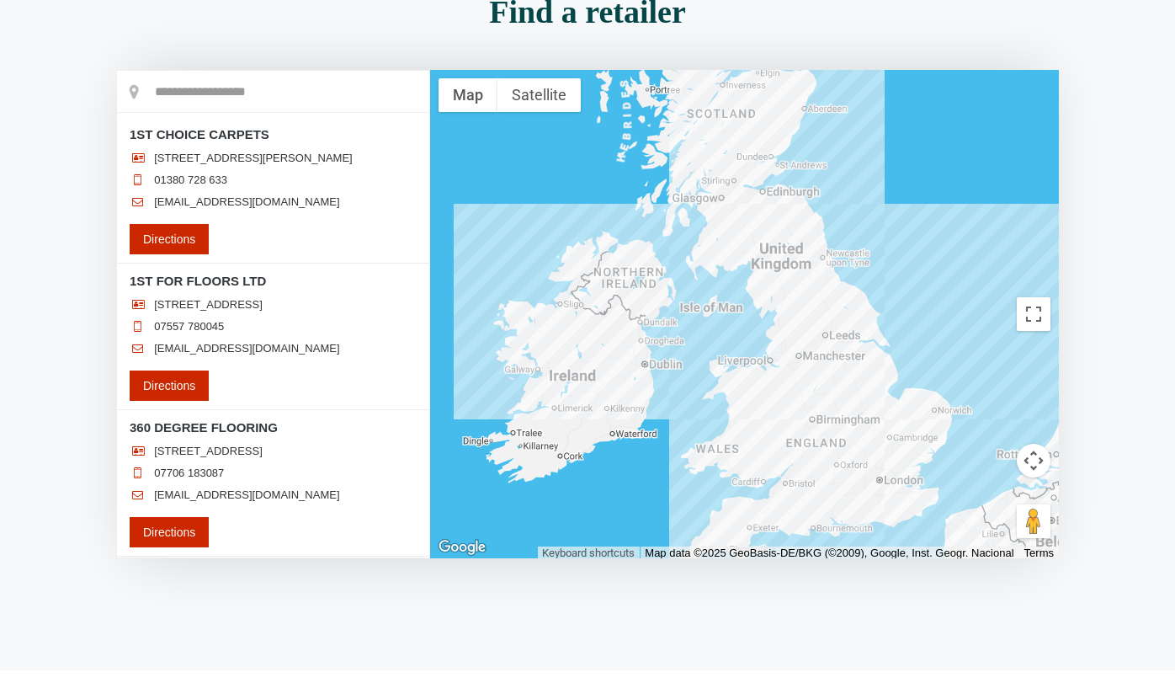
click at [325, 93] on input "text" at bounding box center [273, 92] width 312 height 42
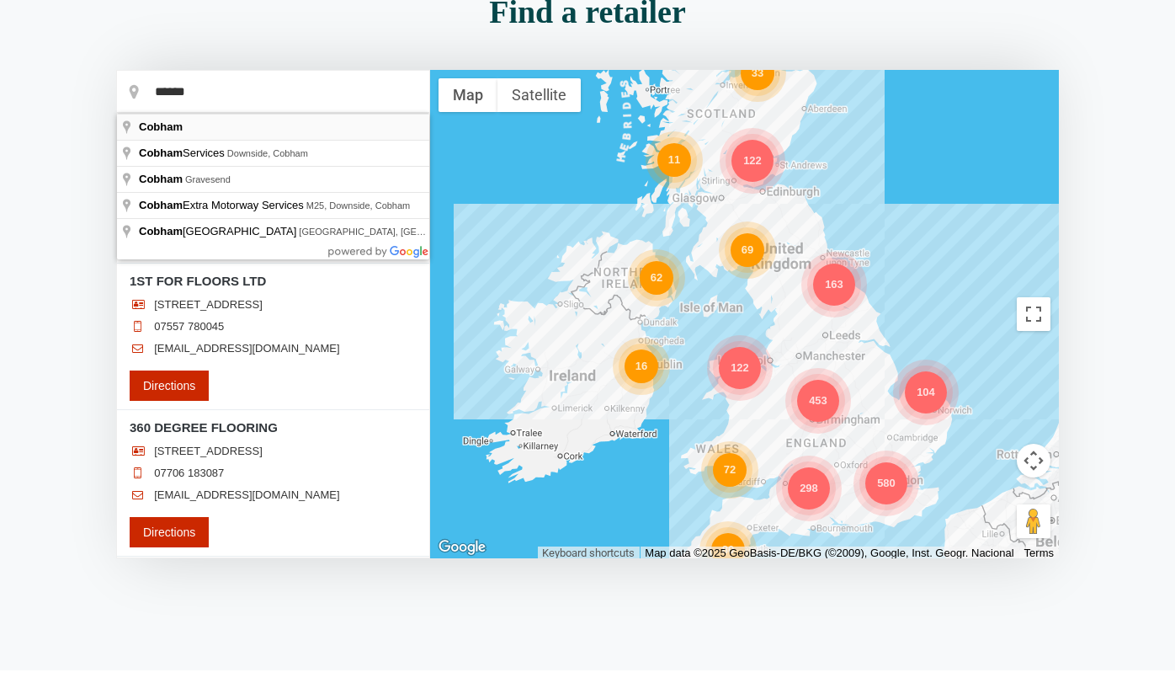
type input "******"
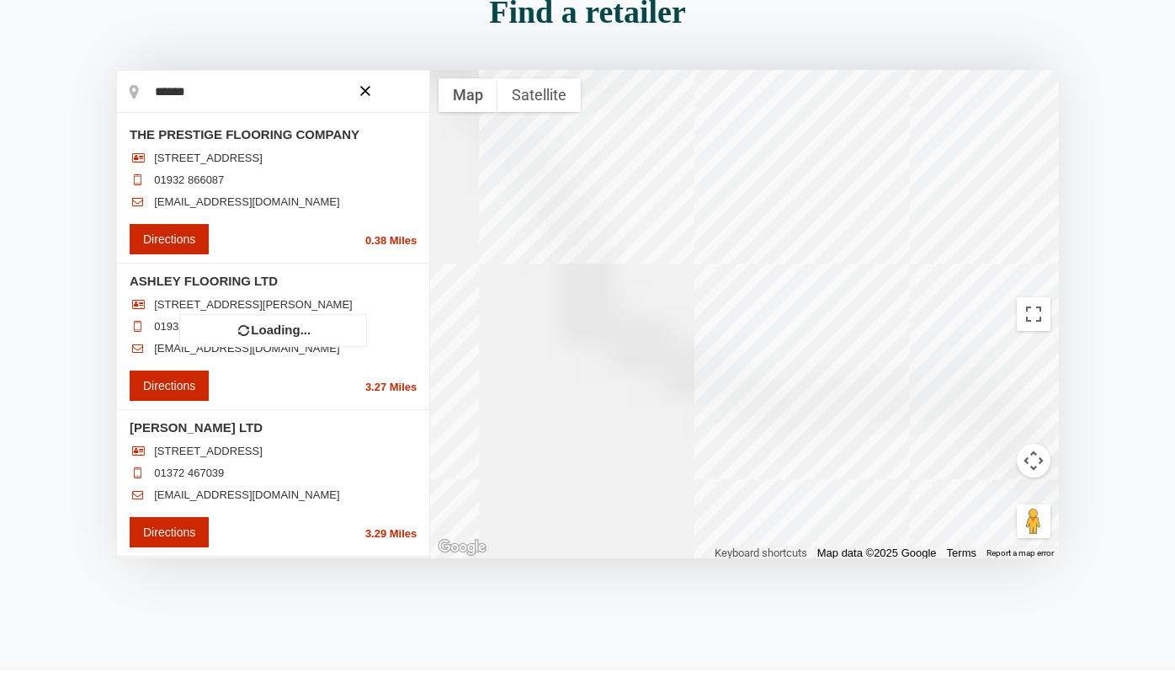
scroll to position [0, 0]
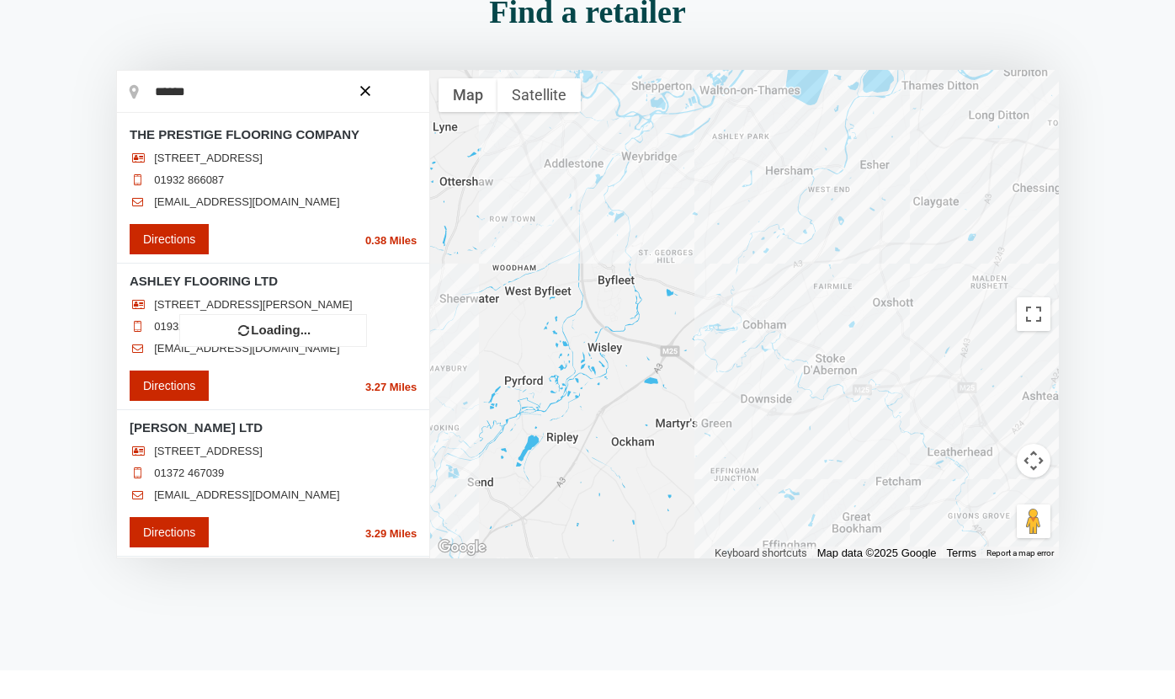
click at [247, 91] on div at bounding box center [273, 314] width 312 height 487
